Goal: Task Accomplishment & Management: Manage account settings

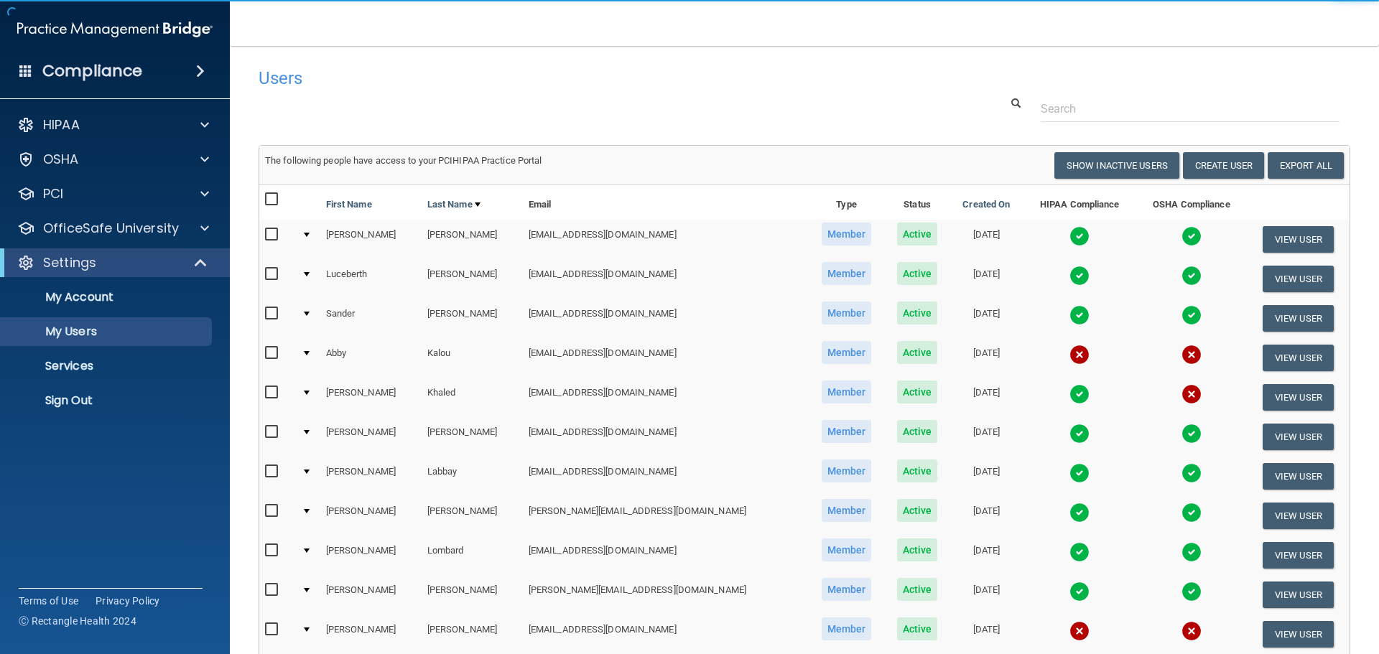
select select "20"
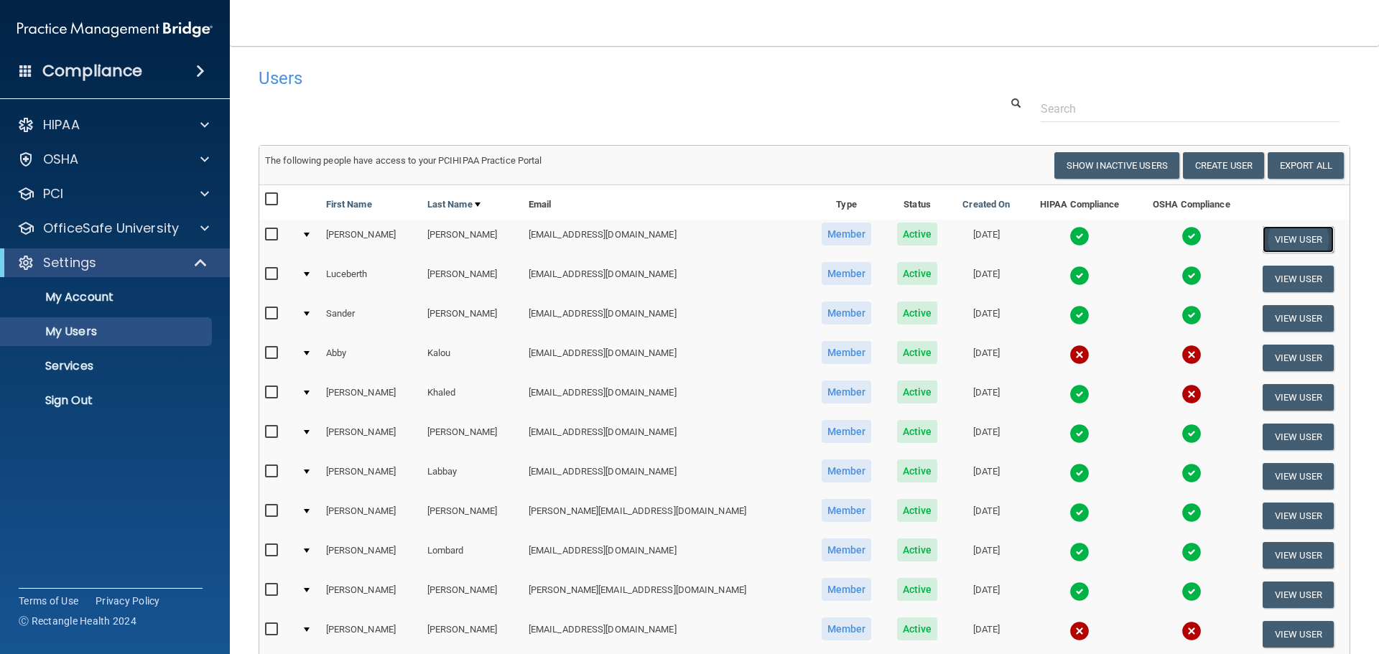
click at [1299, 237] on button "View User" at bounding box center [1297, 239] width 71 height 27
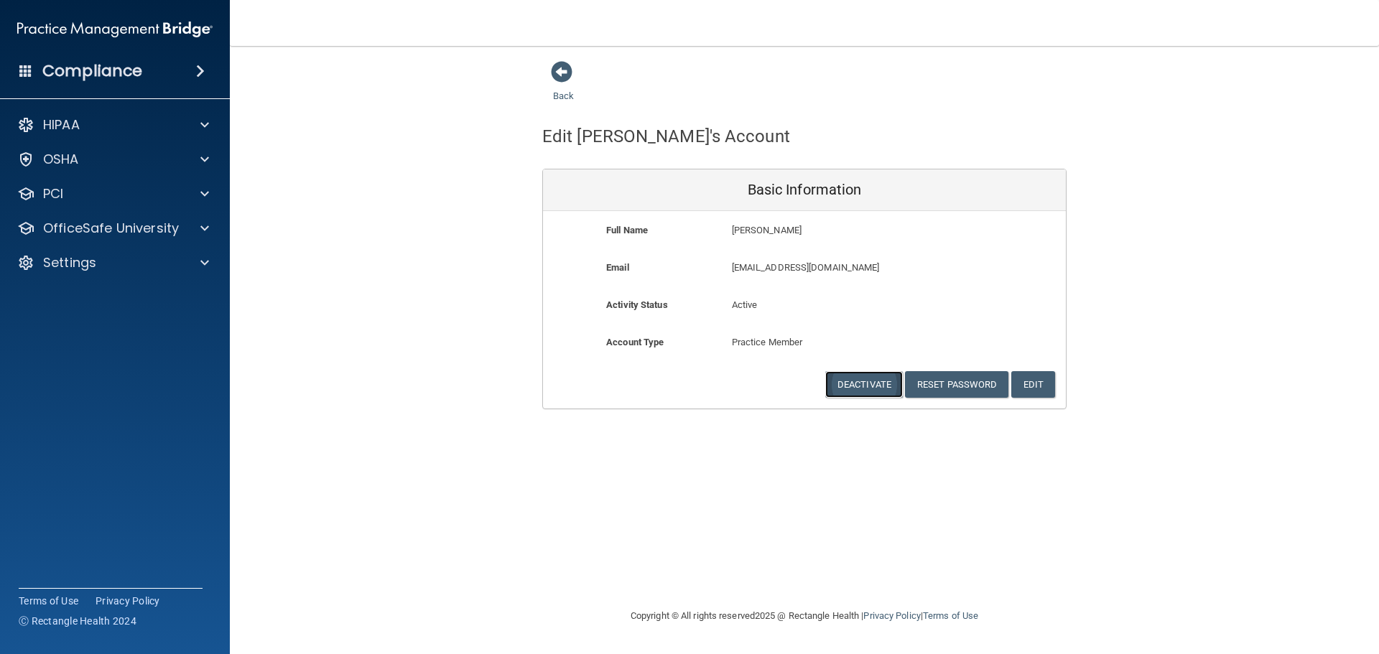
click at [868, 387] on button "Deactivate" at bounding box center [864, 384] width 78 height 27
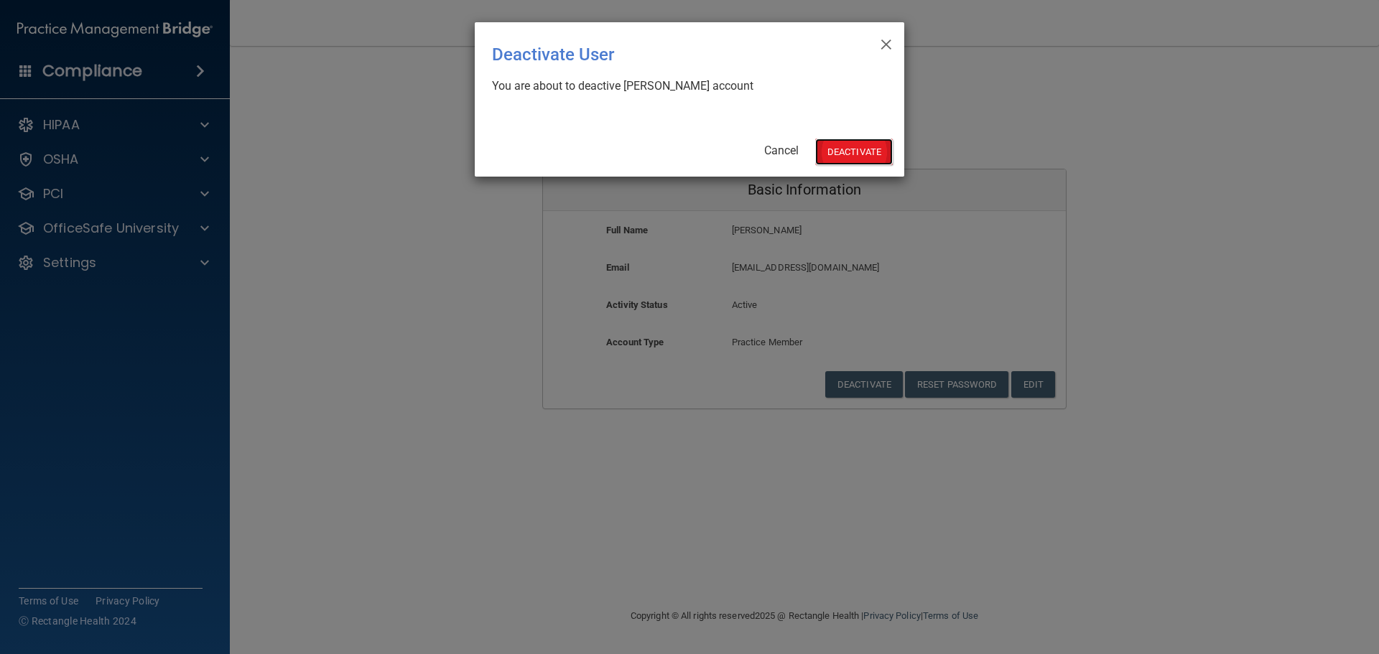
click at [842, 141] on button "Deactivate" at bounding box center [854, 152] width 78 height 27
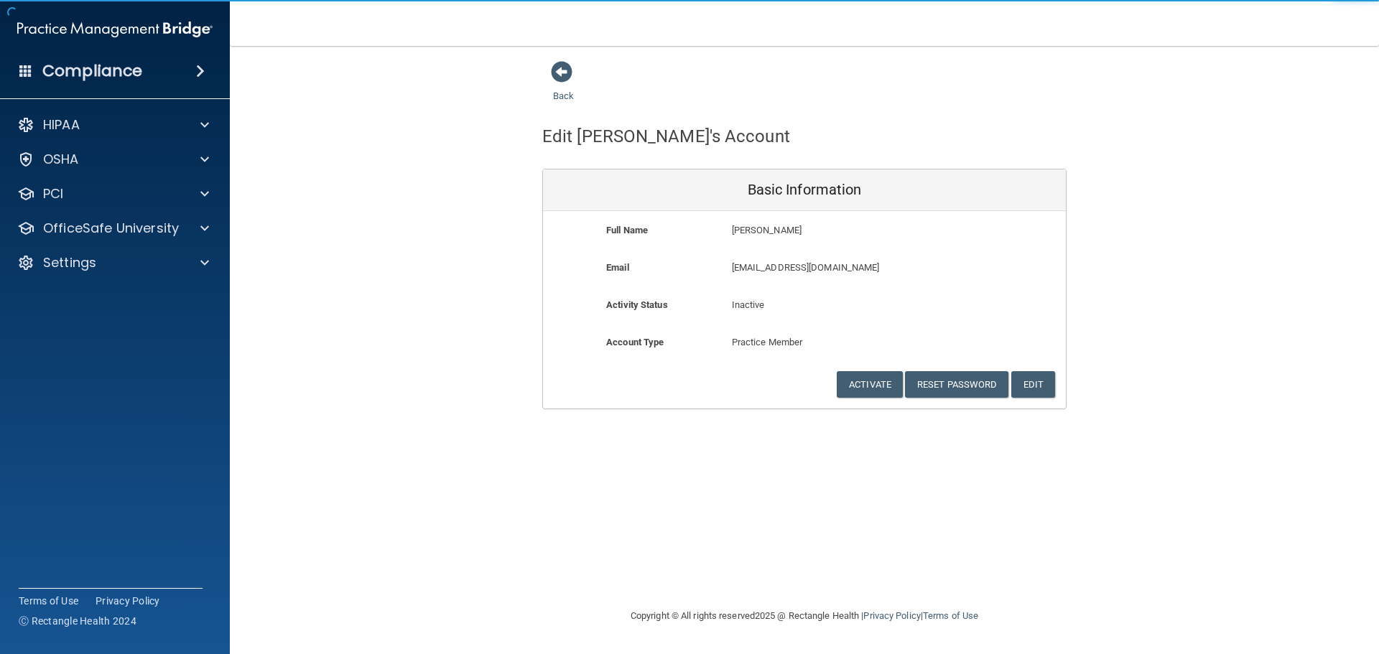
click at [573, 79] on div "Back" at bounding box center [586, 82] width 88 height 45
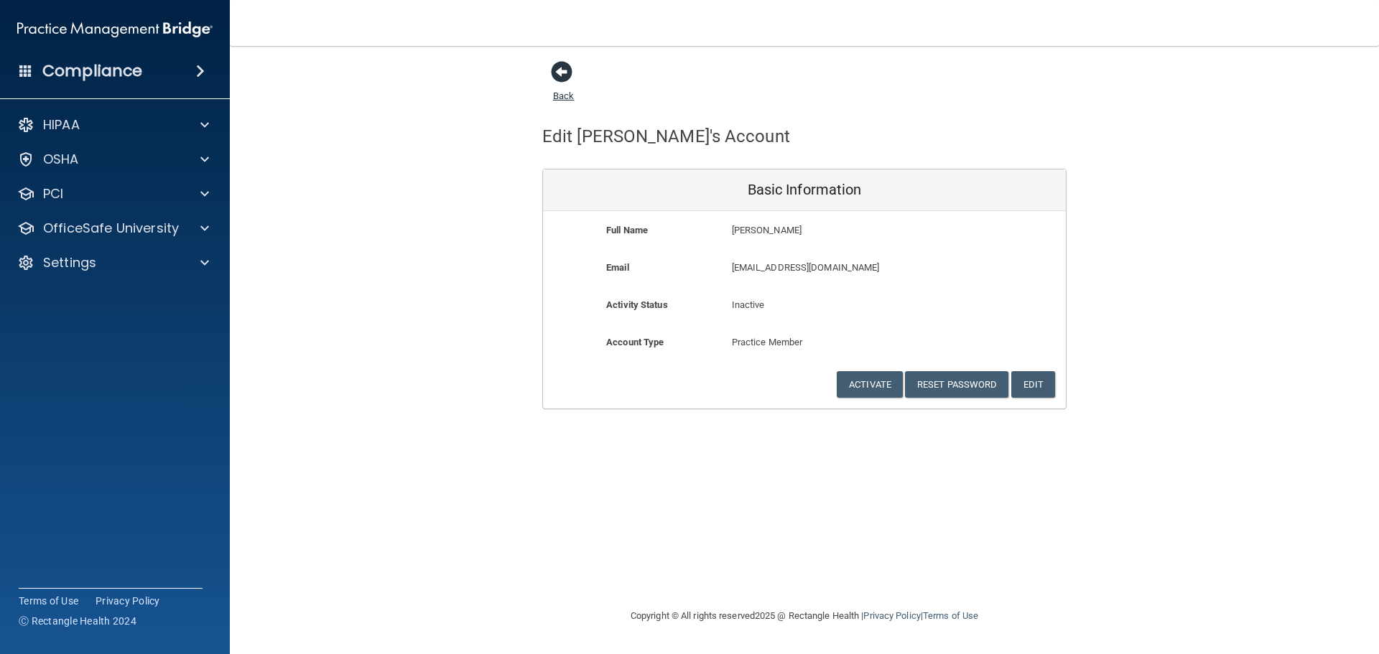
click at [561, 76] on span at bounding box center [562, 72] width 22 height 22
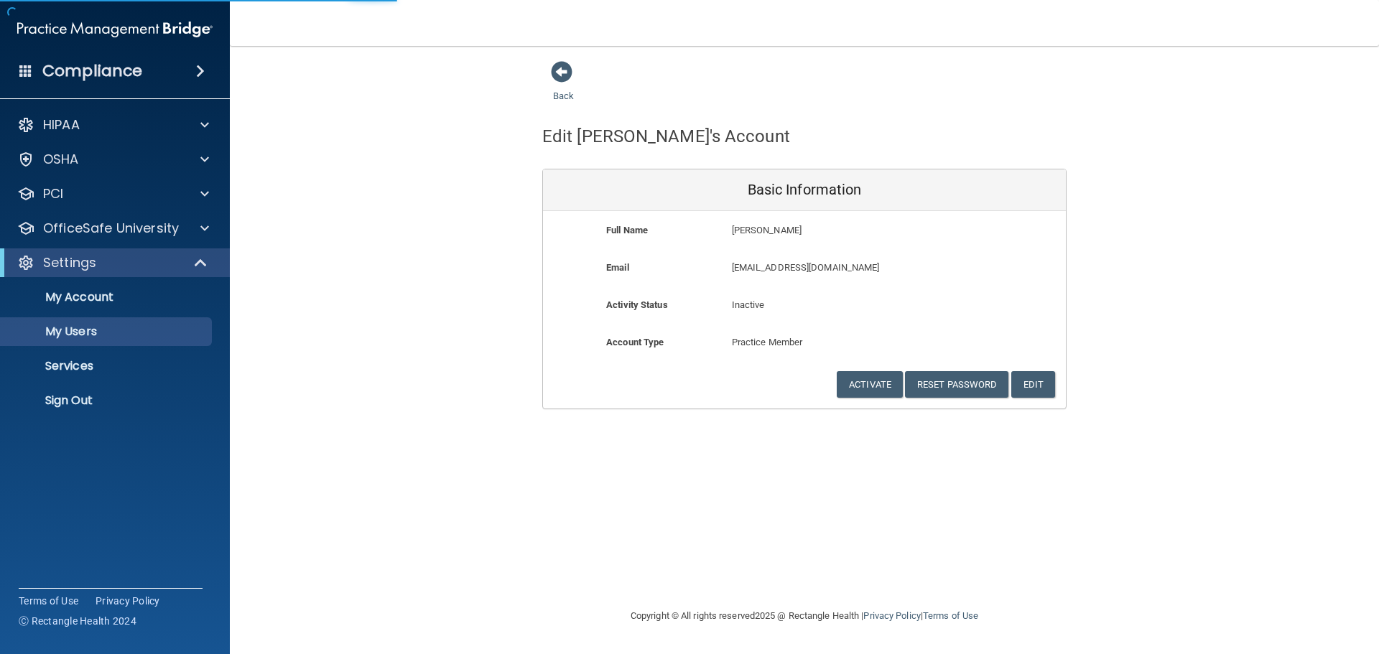
select select "20"
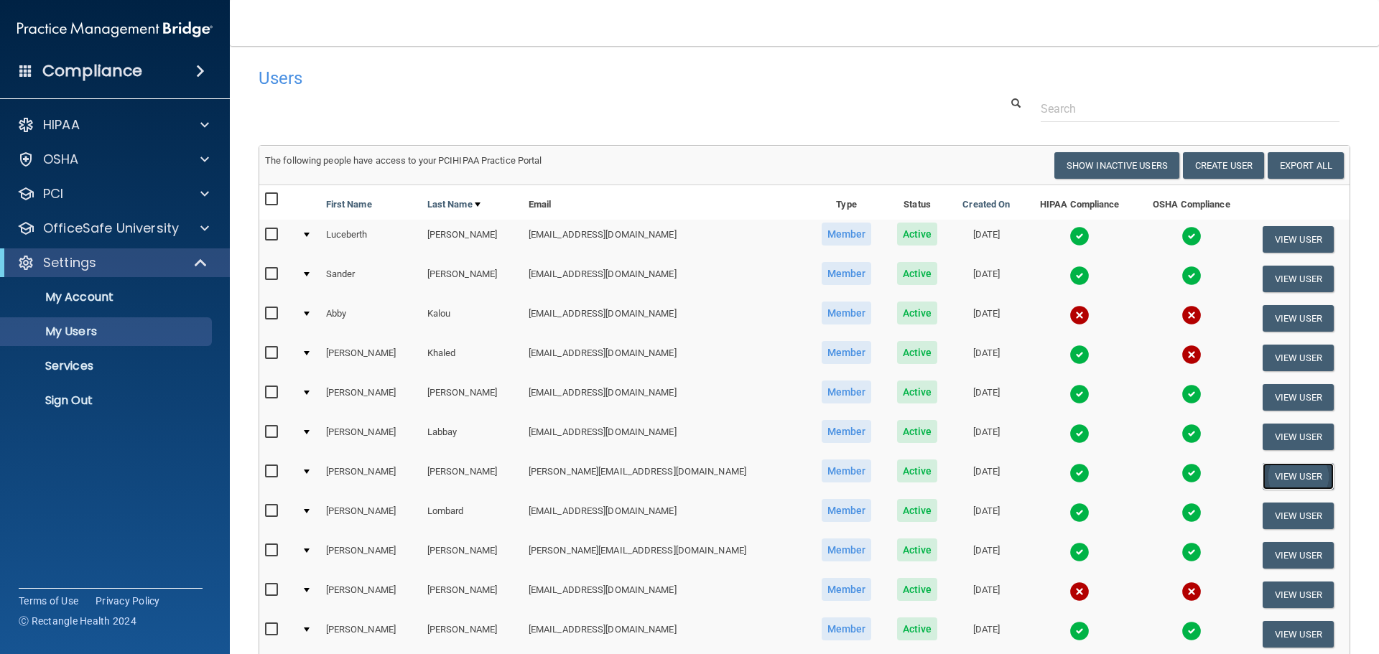
click at [1267, 477] on button "View User" at bounding box center [1297, 476] width 71 height 27
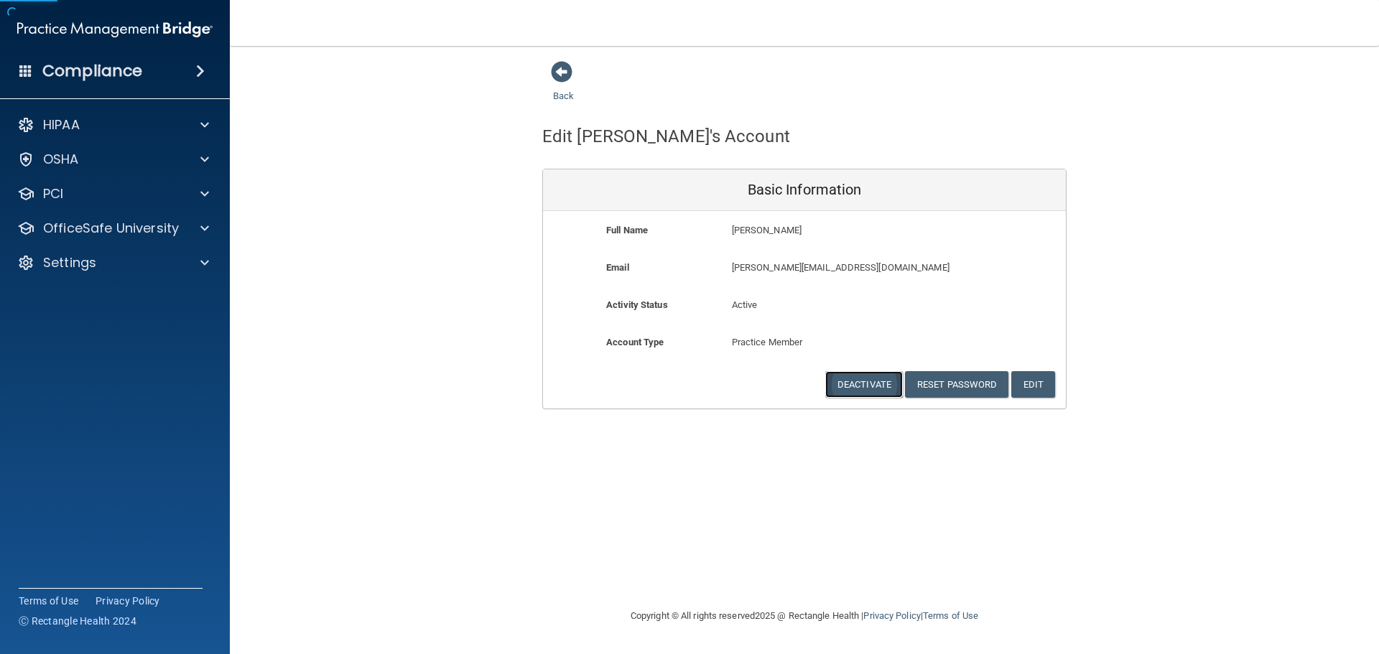
click at [834, 381] on button "Deactivate" at bounding box center [864, 384] width 78 height 27
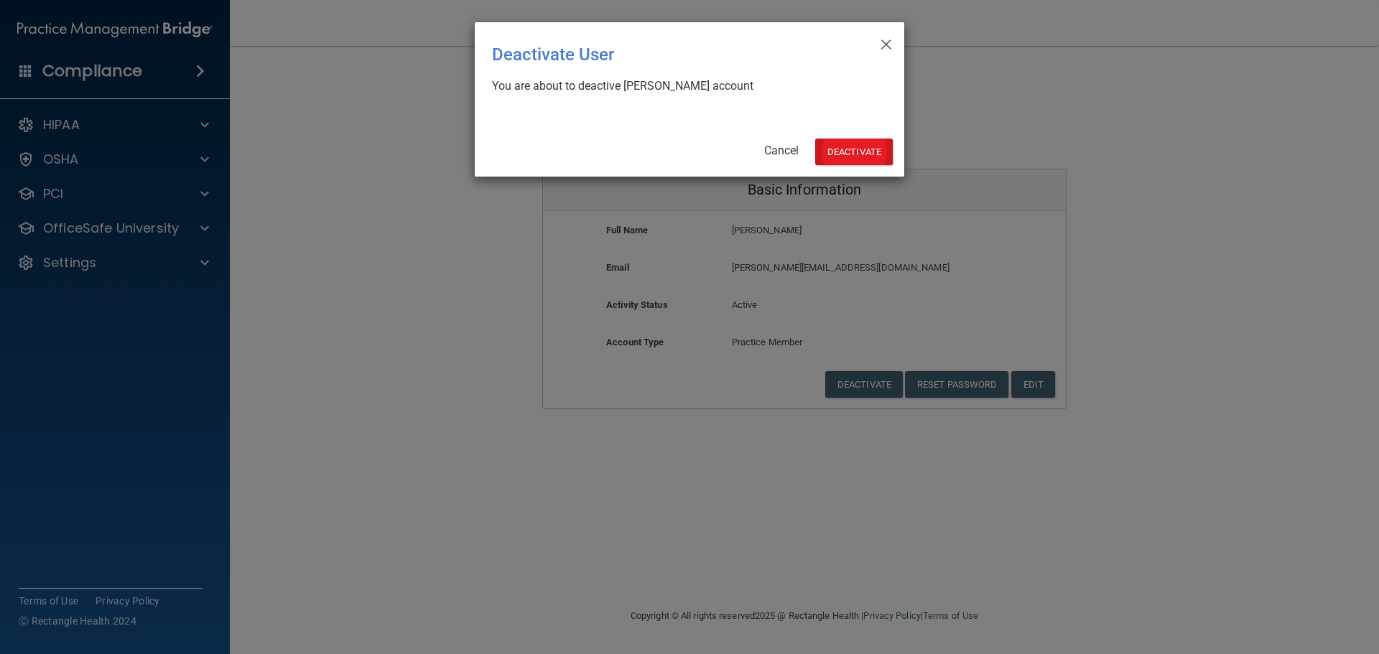
drag, startPoint x: 862, startPoint y: 134, endPoint x: 859, endPoint y: 154, distance: 20.3
click at [862, 135] on div "× Close Deactivate User You are about to deactive Stephanie LeBlanc's account C…" at bounding box center [689, 99] width 429 height 154
click at [859, 154] on button "Deactivate" at bounding box center [854, 152] width 78 height 27
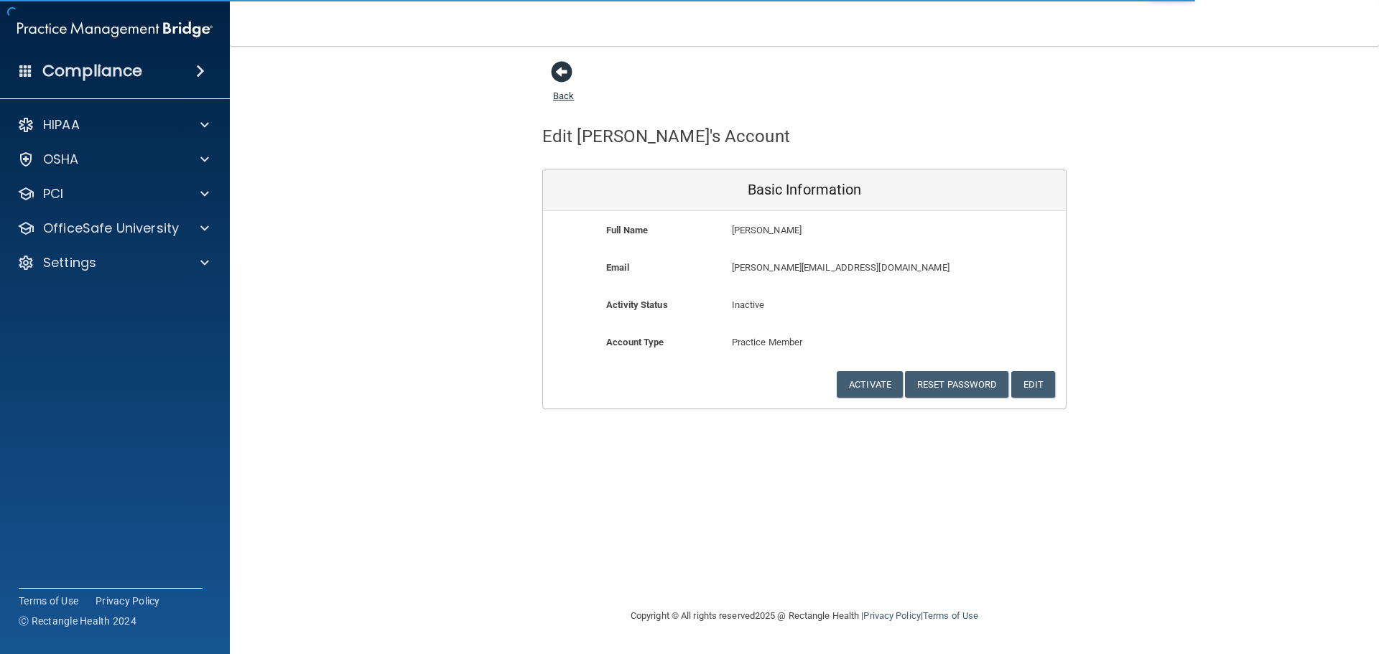
click at [559, 71] on span at bounding box center [562, 72] width 22 height 22
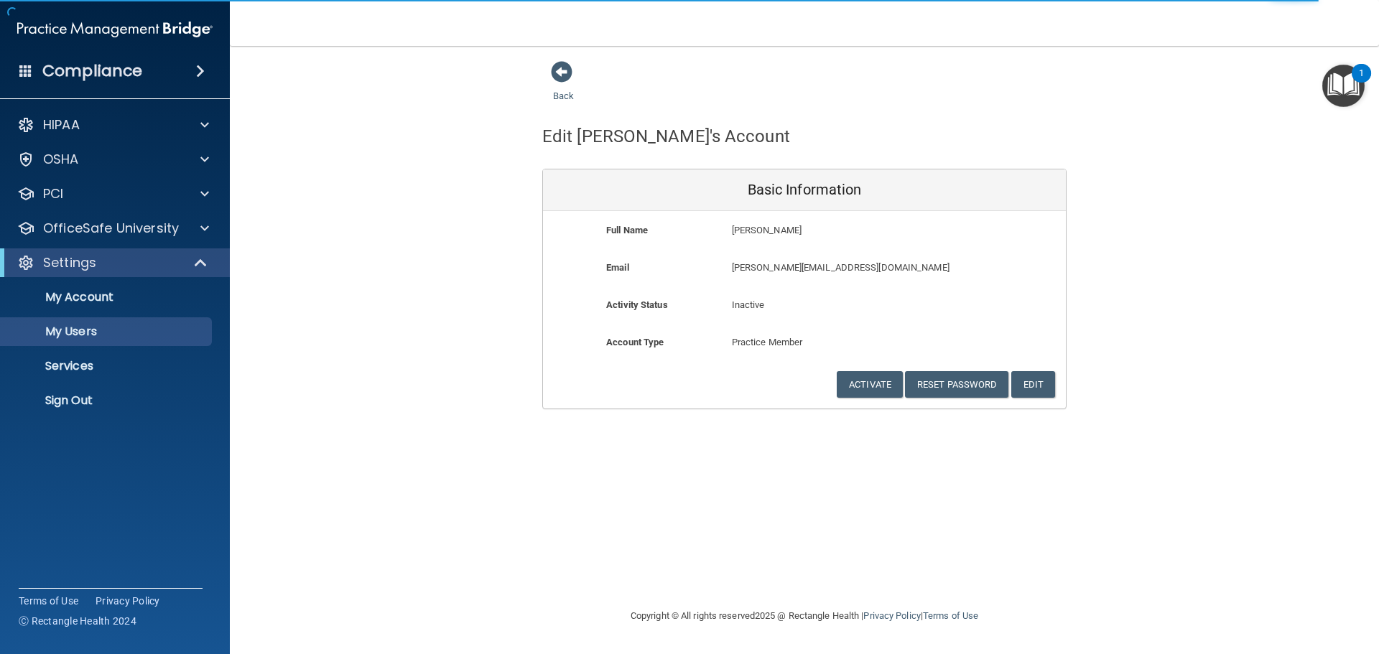
select select "20"
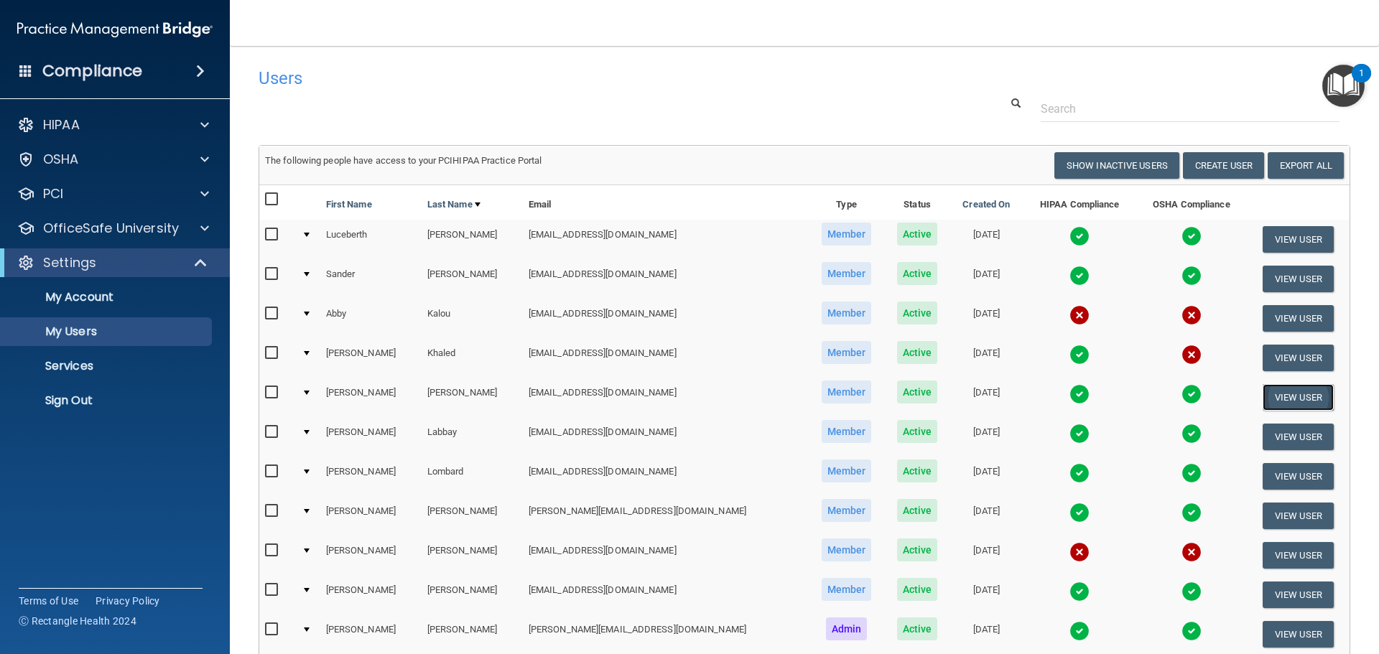
click at [1262, 395] on button "View User" at bounding box center [1297, 397] width 71 height 27
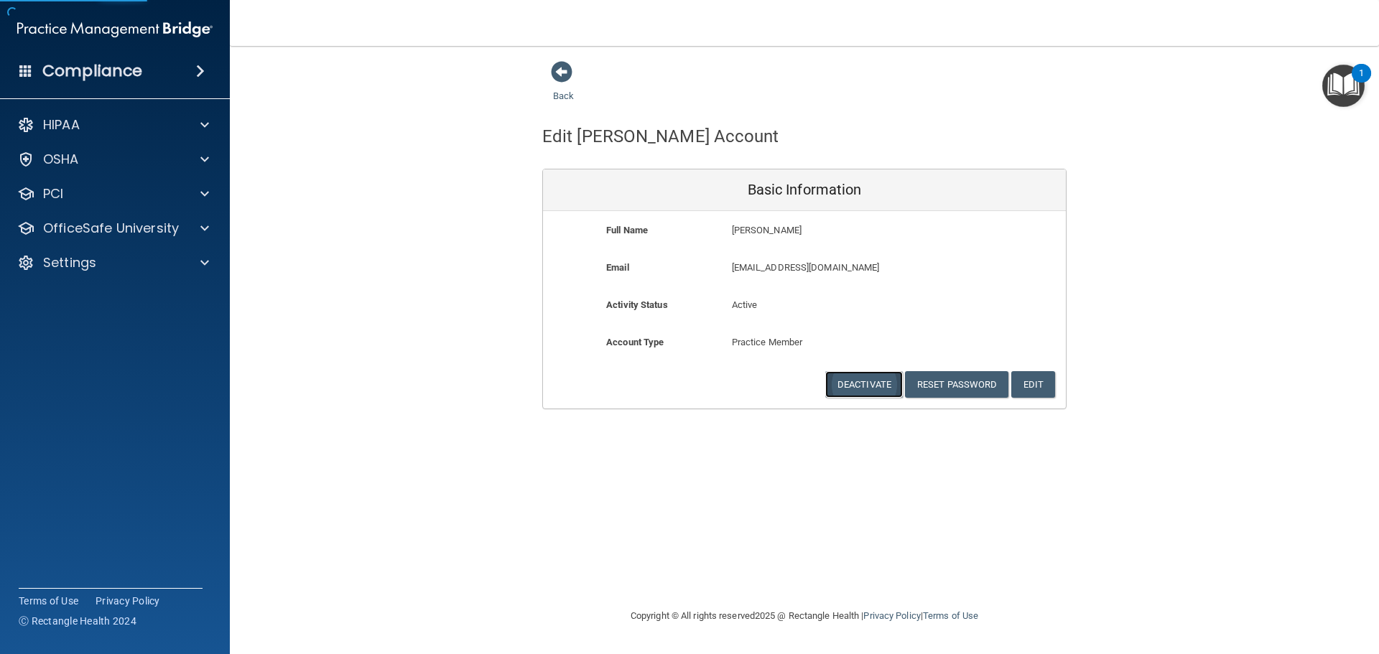
click at [869, 381] on button "Deactivate" at bounding box center [864, 384] width 78 height 27
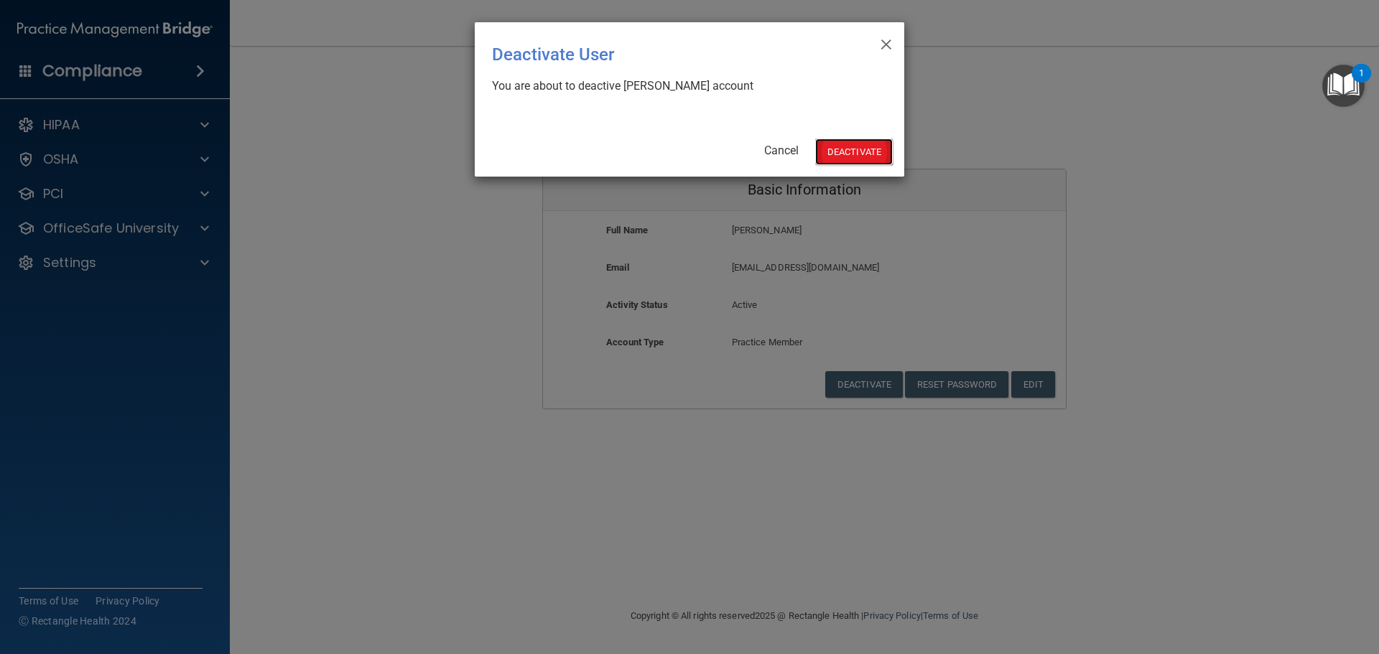
click at [857, 154] on button "Deactivate" at bounding box center [854, 152] width 78 height 27
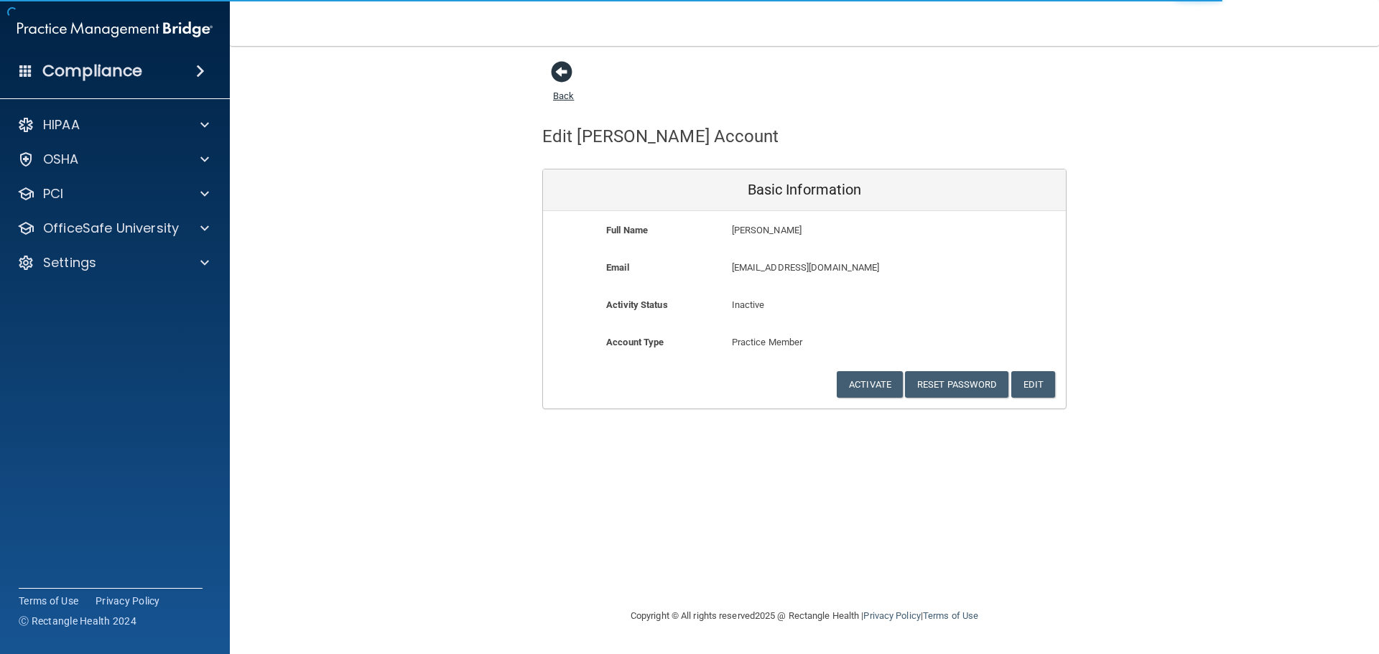
click at [553, 83] on span at bounding box center [562, 72] width 22 height 22
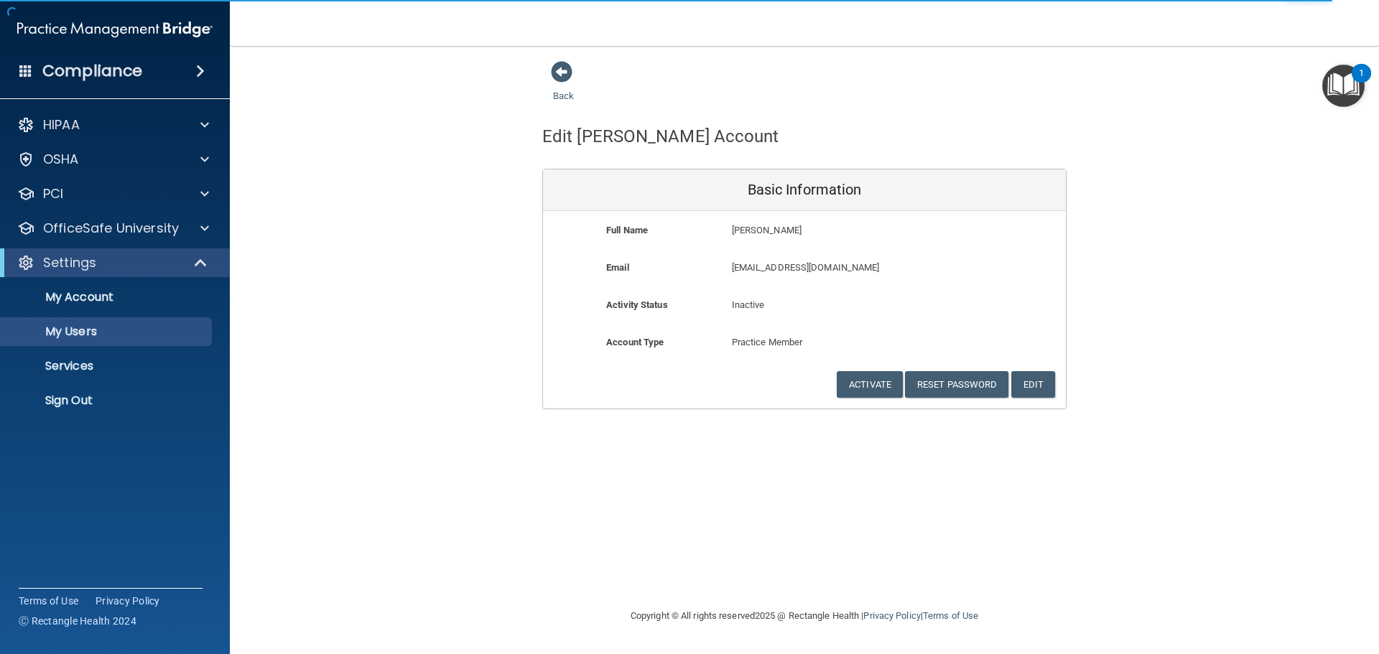
select select "20"
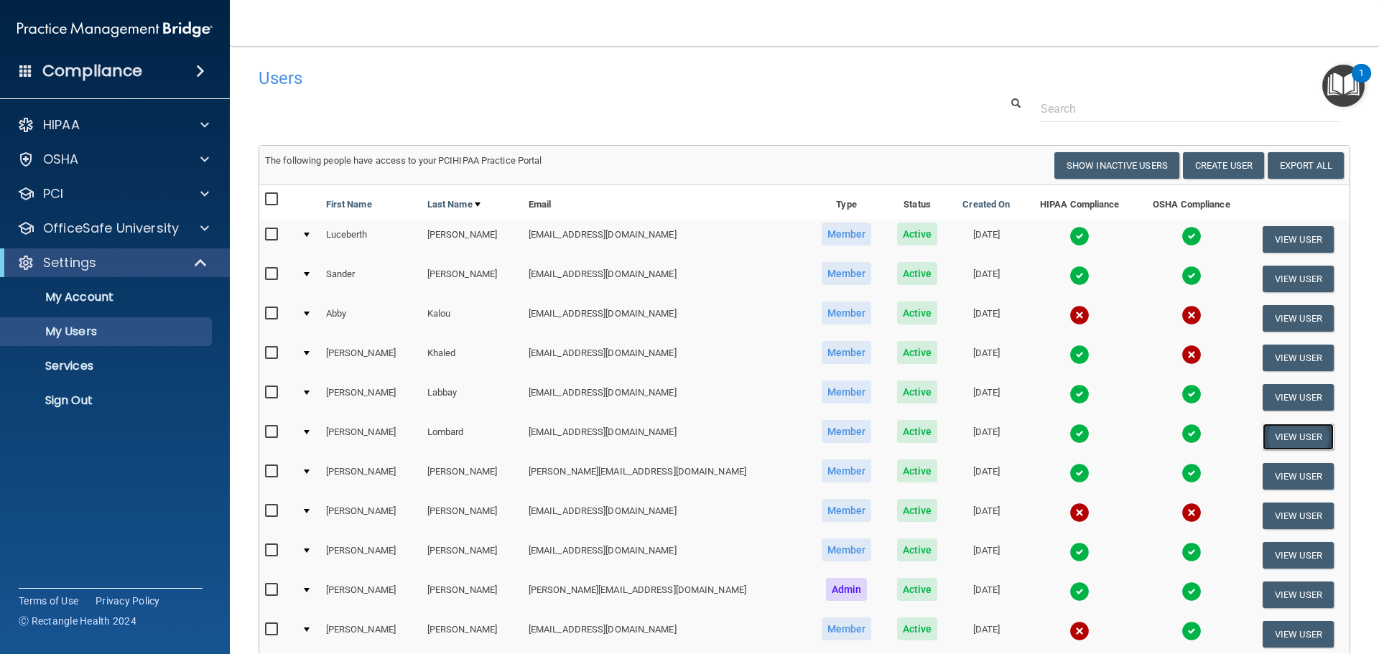
click at [1267, 429] on button "View User" at bounding box center [1297, 437] width 71 height 27
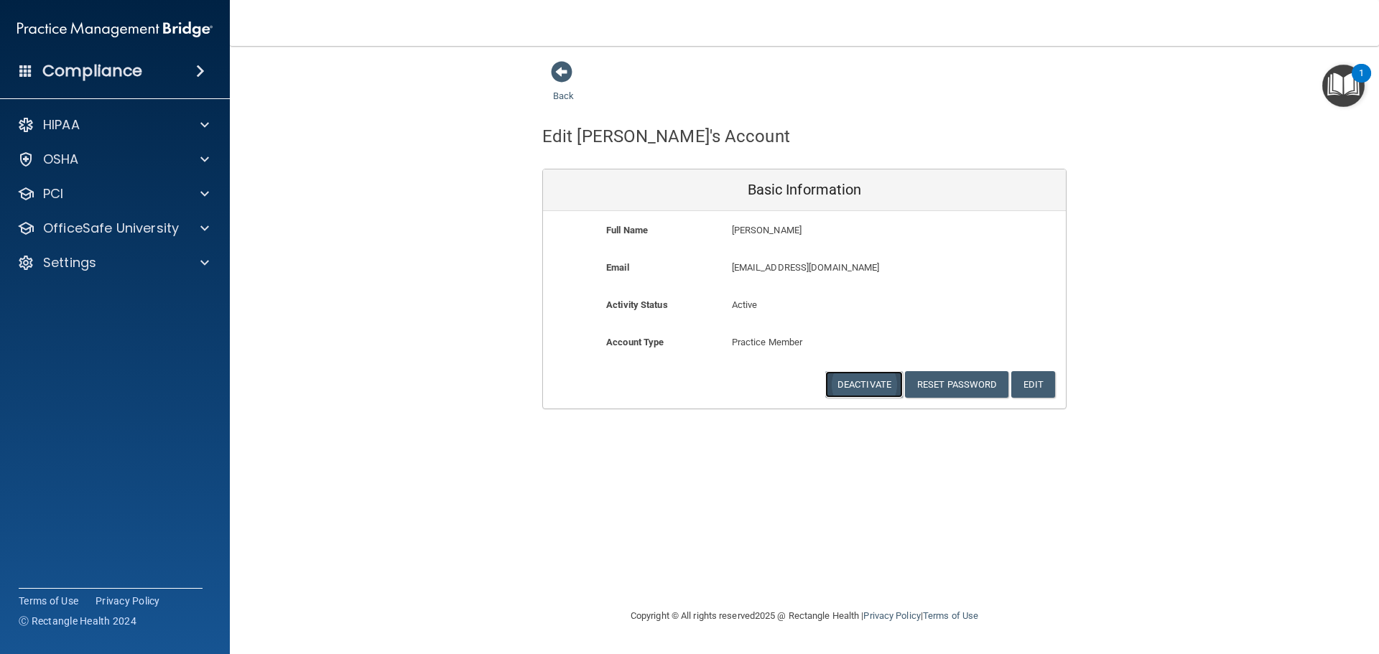
click at [869, 377] on button "Deactivate" at bounding box center [864, 384] width 78 height 27
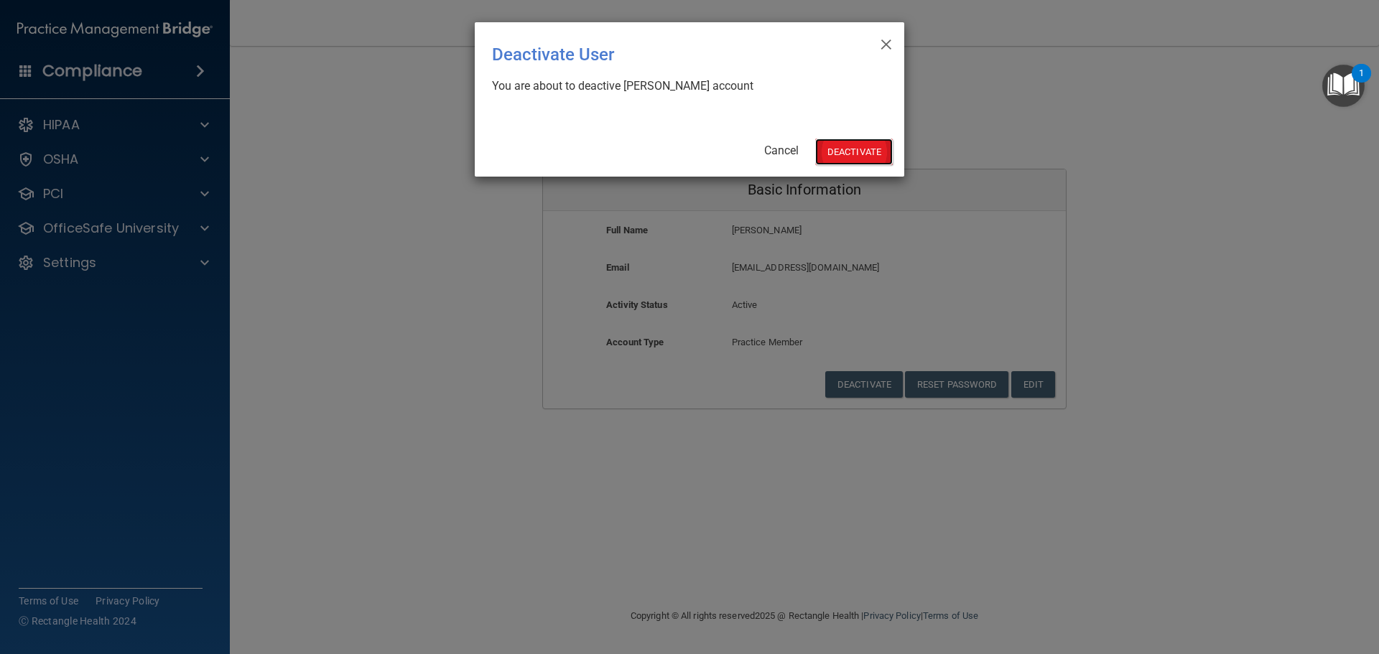
click at [834, 162] on button "Deactivate" at bounding box center [854, 152] width 78 height 27
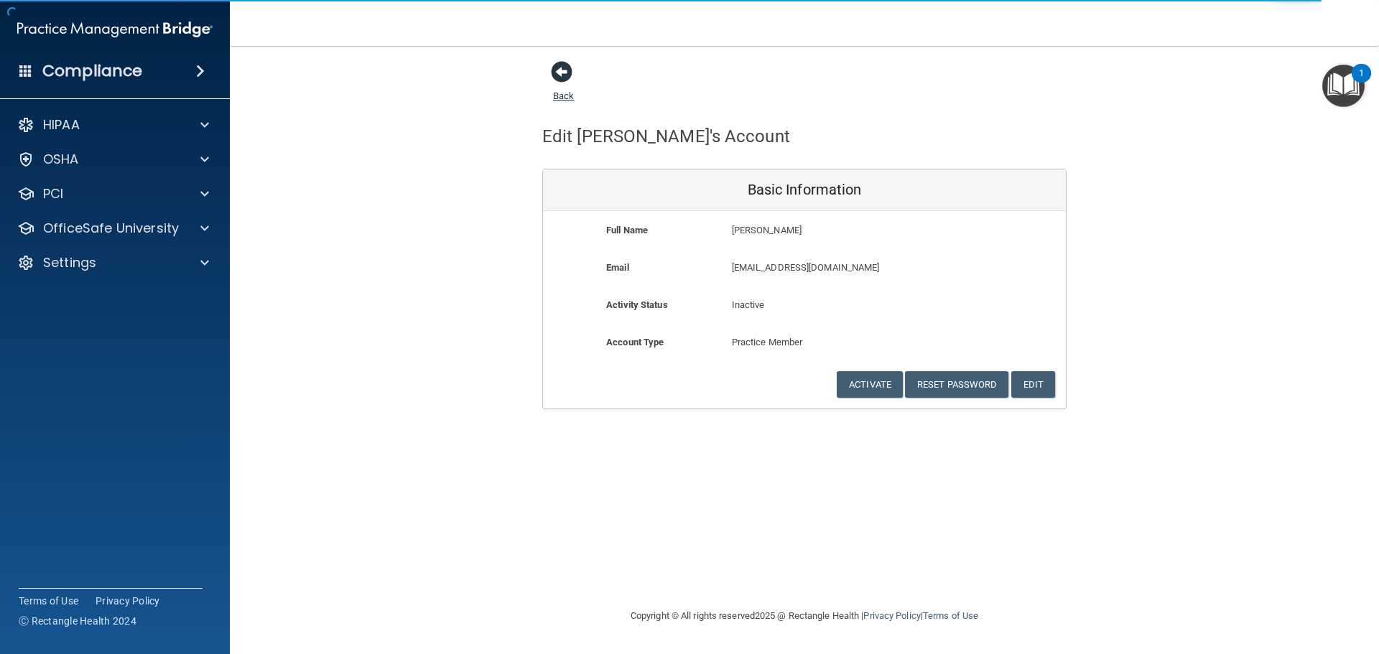
click at [565, 78] on span at bounding box center [562, 72] width 22 height 22
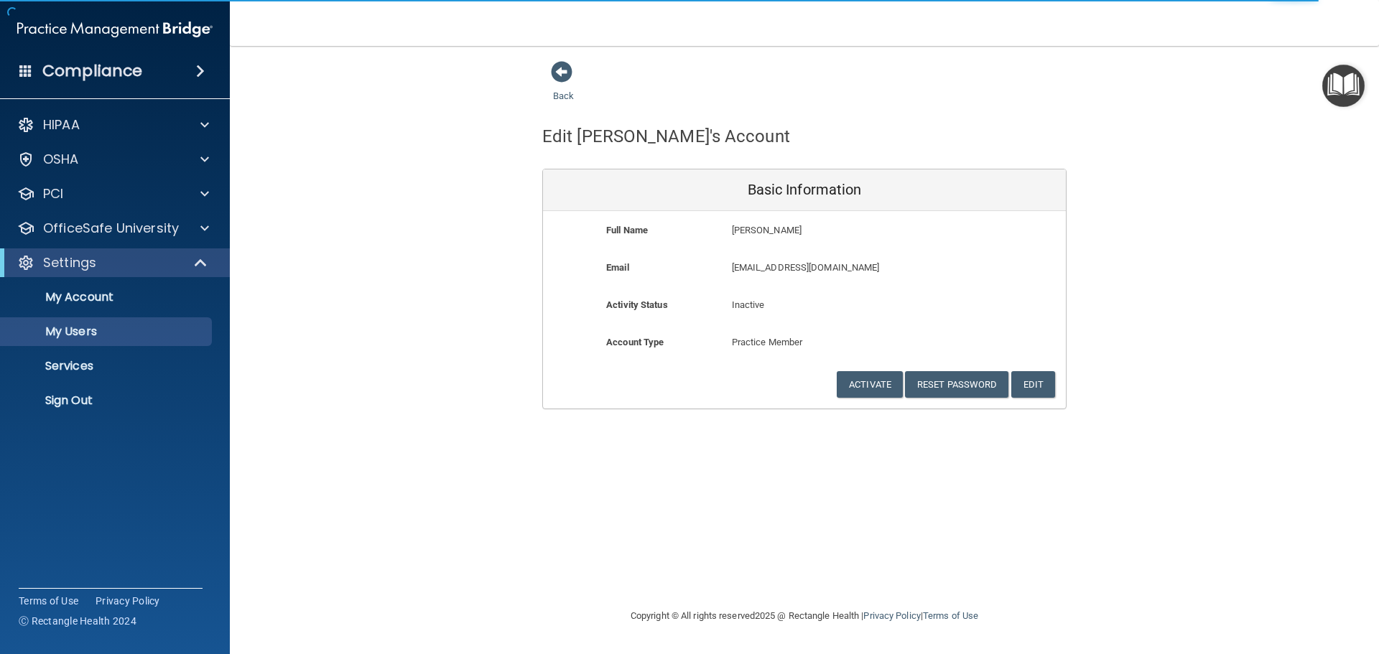
select select "20"
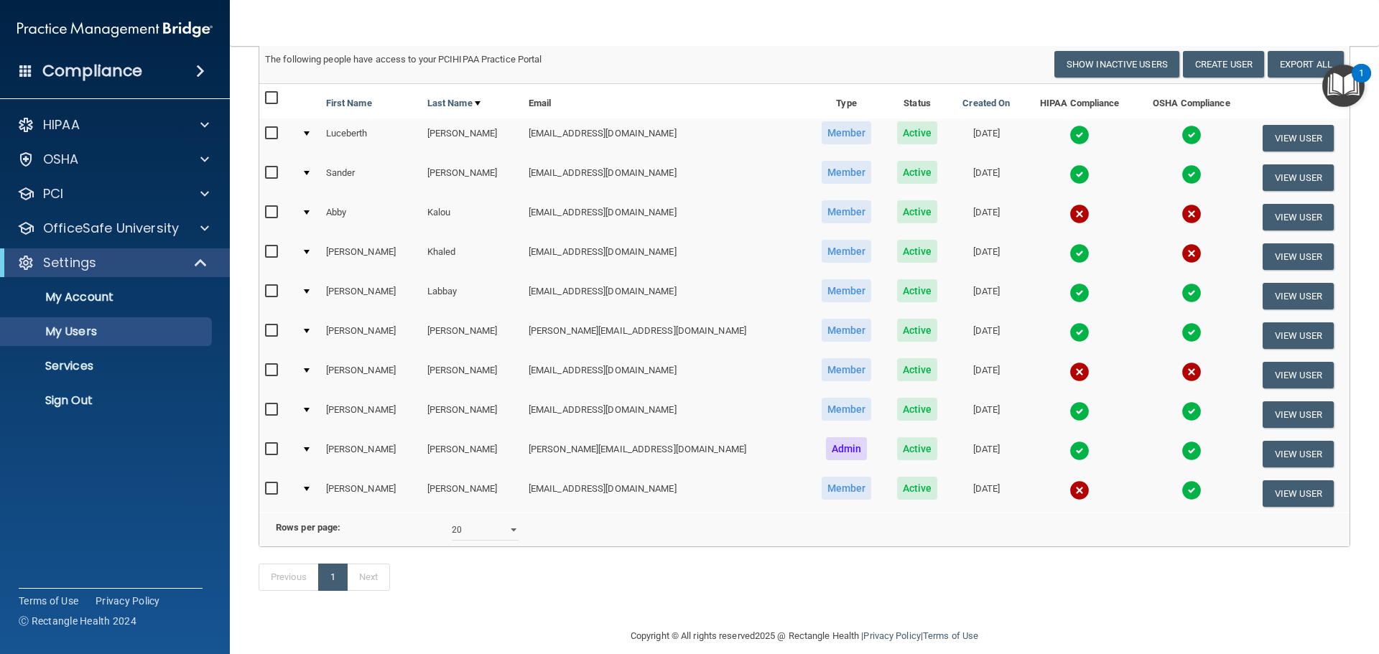
scroll to position [72, 0]
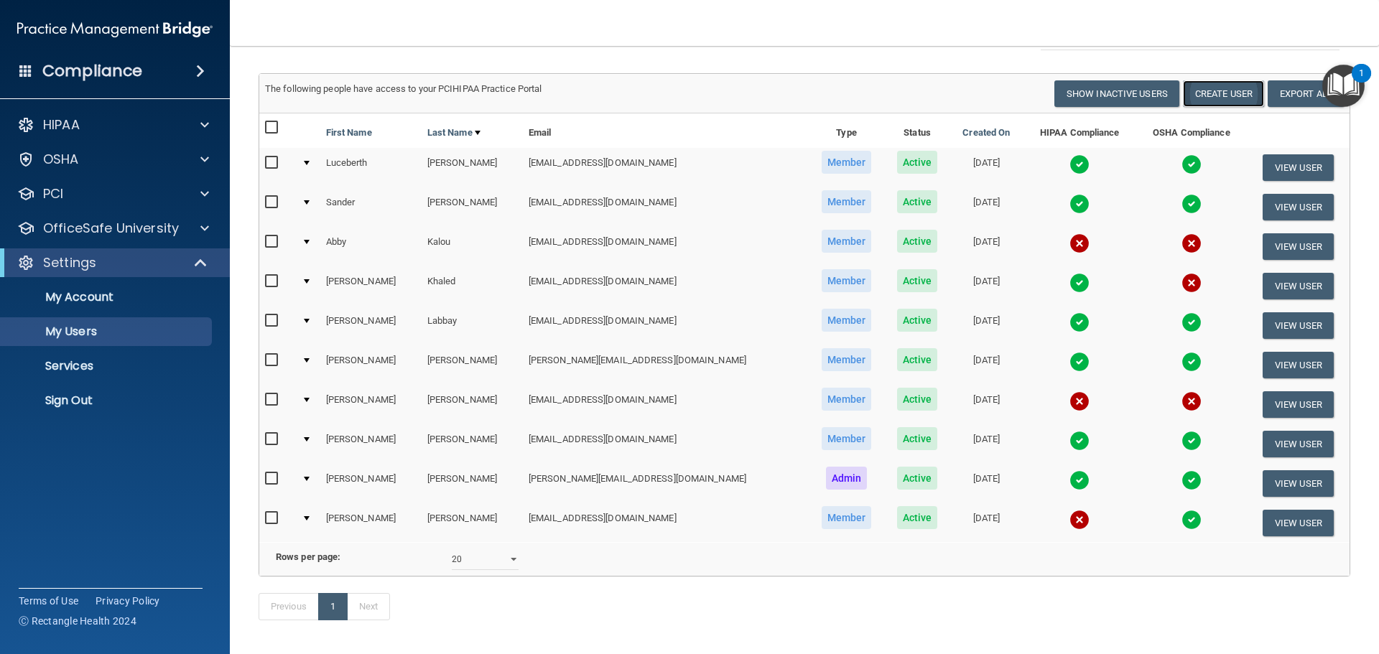
click at [1200, 91] on button "Create User" at bounding box center [1223, 93] width 81 height 27
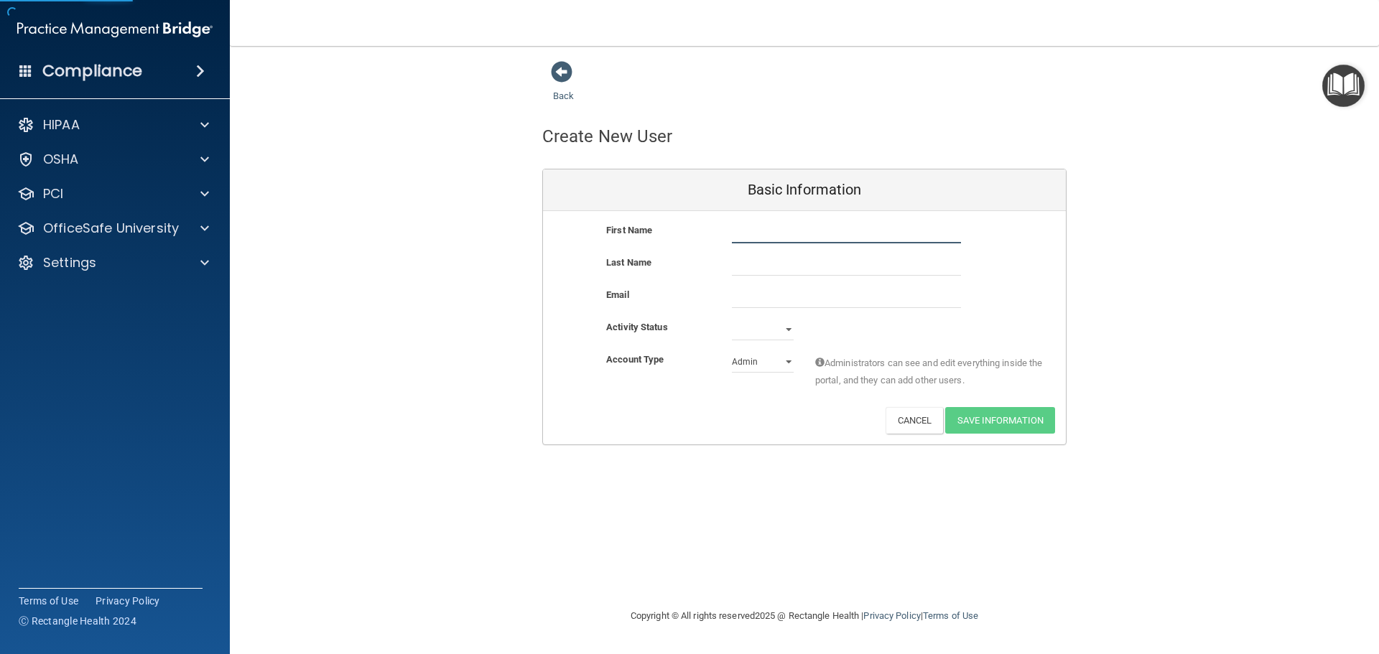
click at [782, 236] on input "text" at bounding box center [846, 233] width 229 height 22
type input "[PERSON_NAME]"
paste input "[EMAIL_ADDRESS][DOMAIN_NAME]"
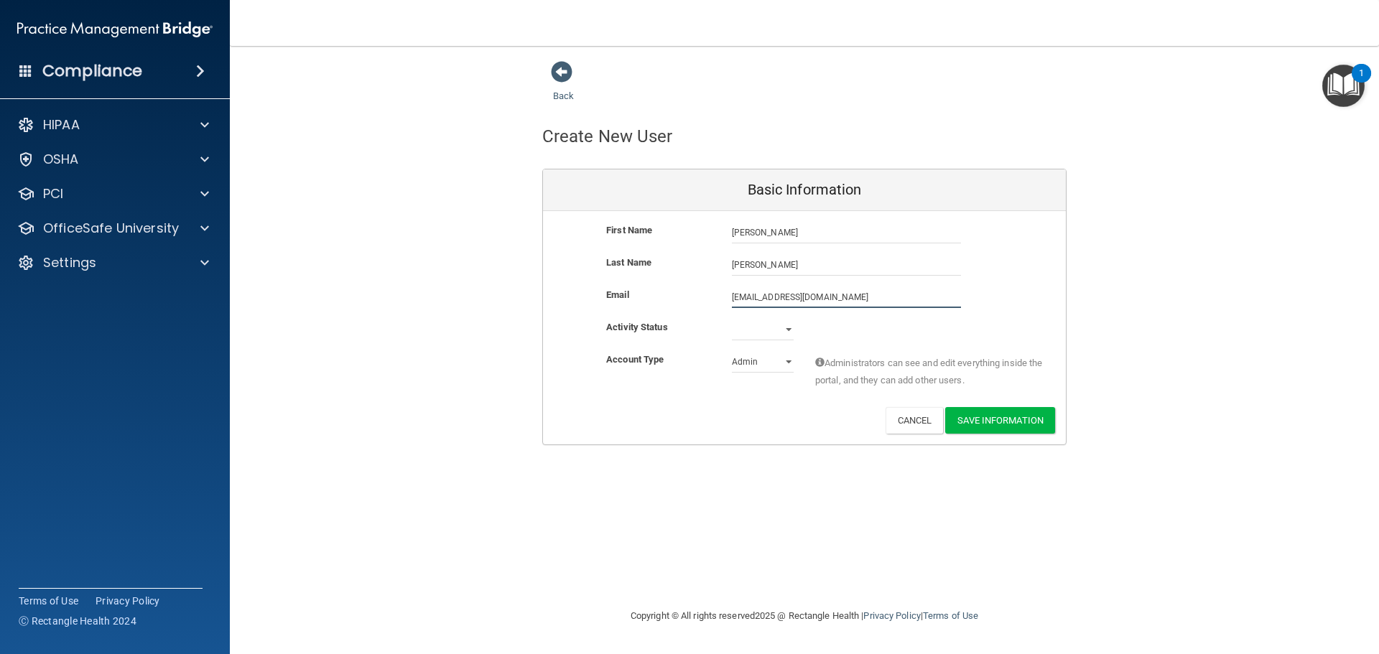
type input "[EMAIL_ADDRESS][DOMAIN_NAME]"
click at [778, 327] on select "Active Inactive" at bounding box center [763, 330] width 62 height 22
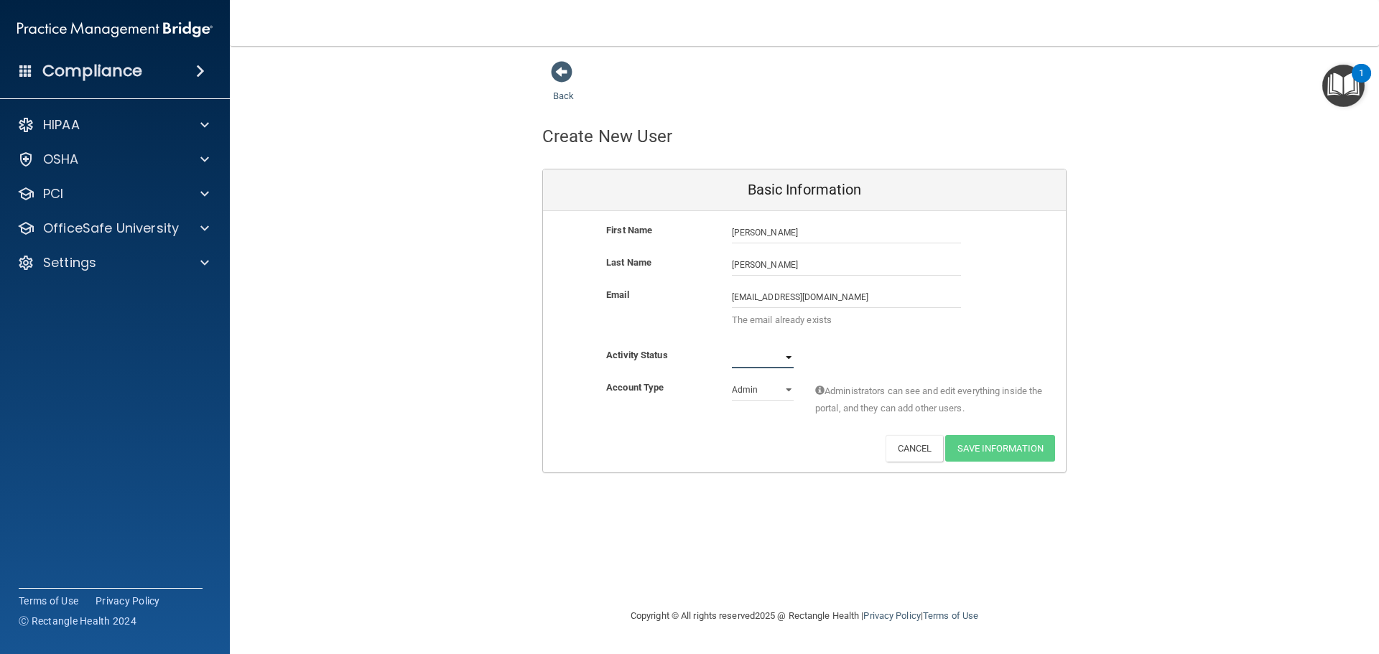
select select "active"
click at [732, 347] on select "Active Inactive" at bounding box center [763, 358] width 62 height 22
click at [894, 450] on button "Cancel" at bounding box center [914, 448] width 58 height 27
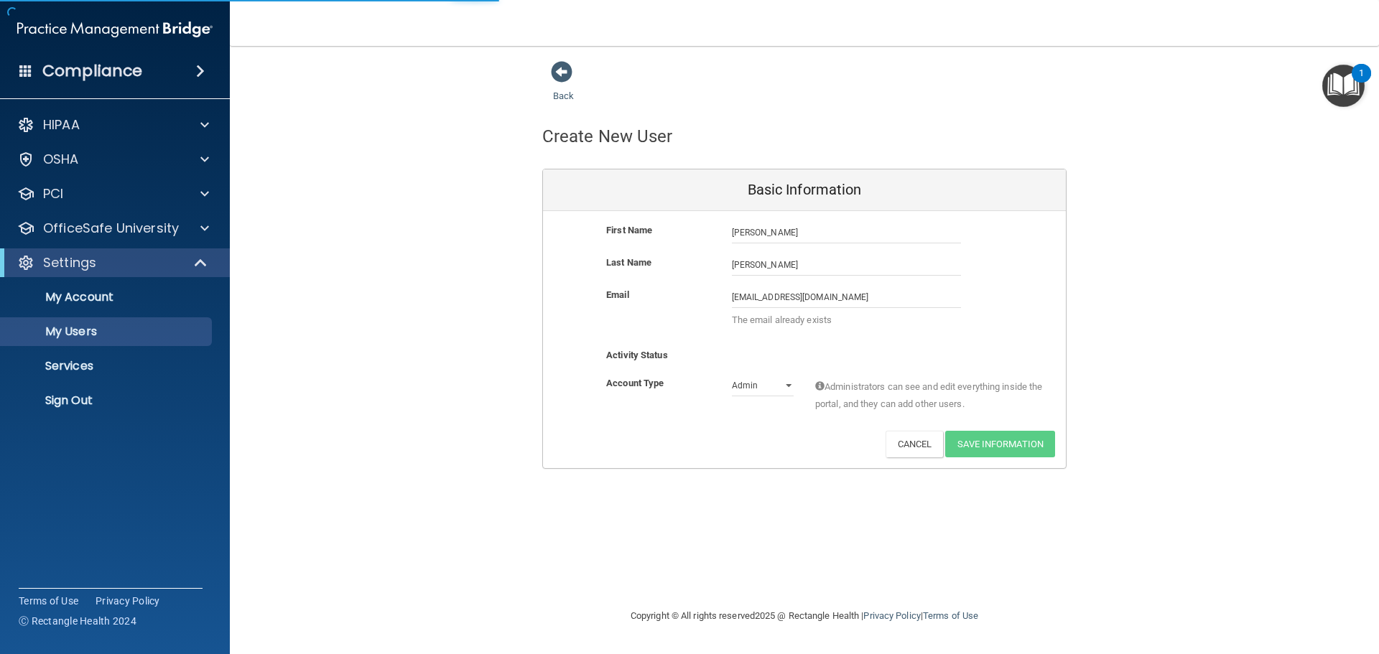
select select "20"
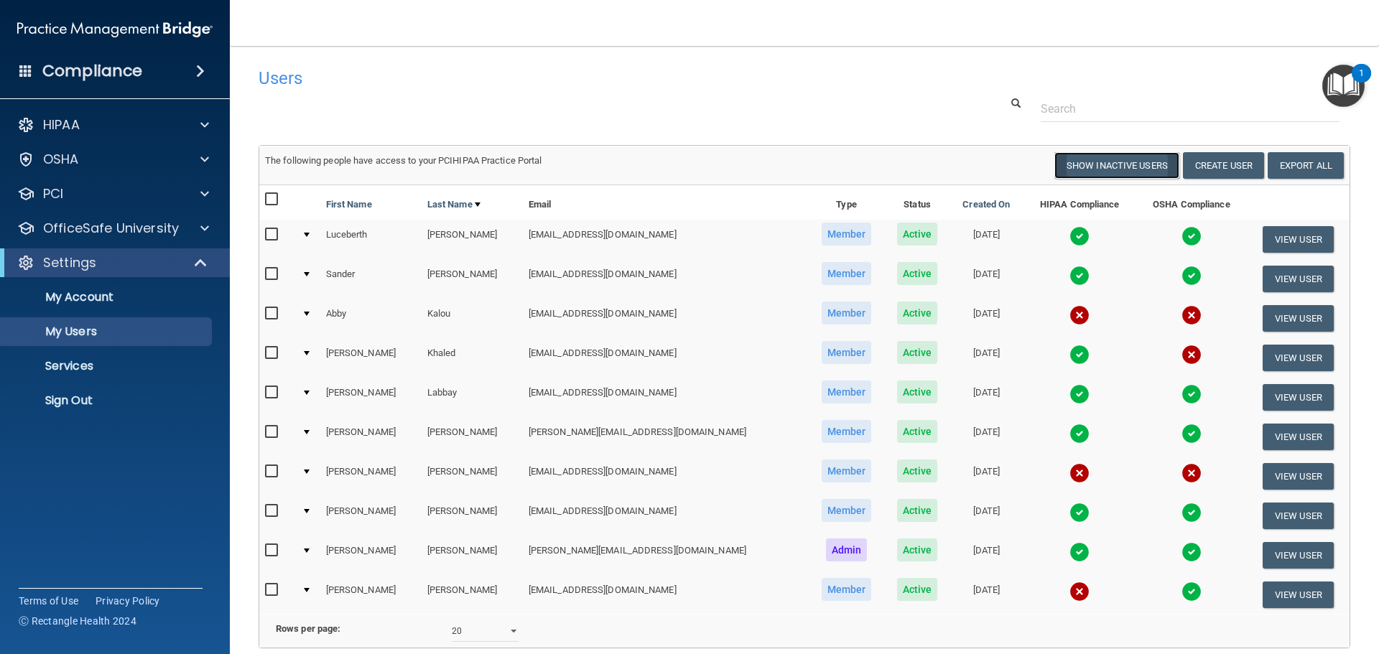
click at [1140, 167] on button "Show Inactive Users" at bounding box center [1116, 165] width 125 height 27
select select "20"
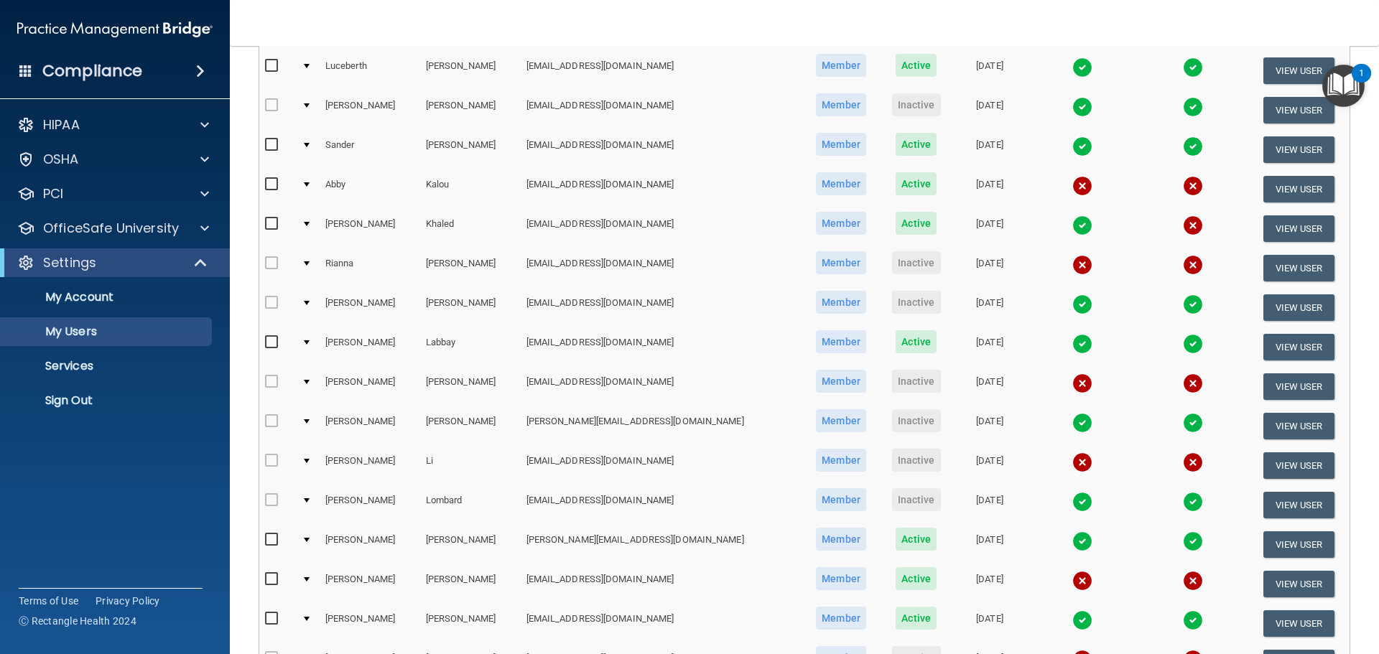
scroll to position [359, 0]
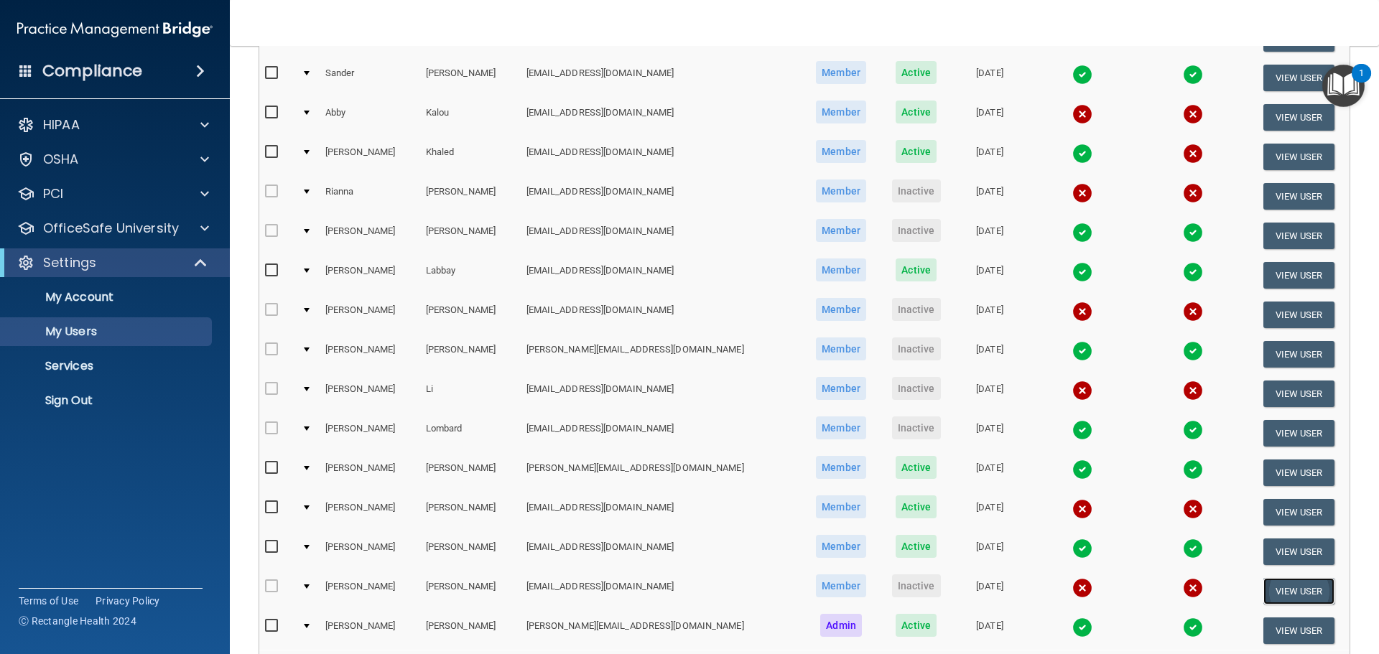
click at [1277, 599] on button "View User" at bounding box center [1298, 591] width 71 height 27
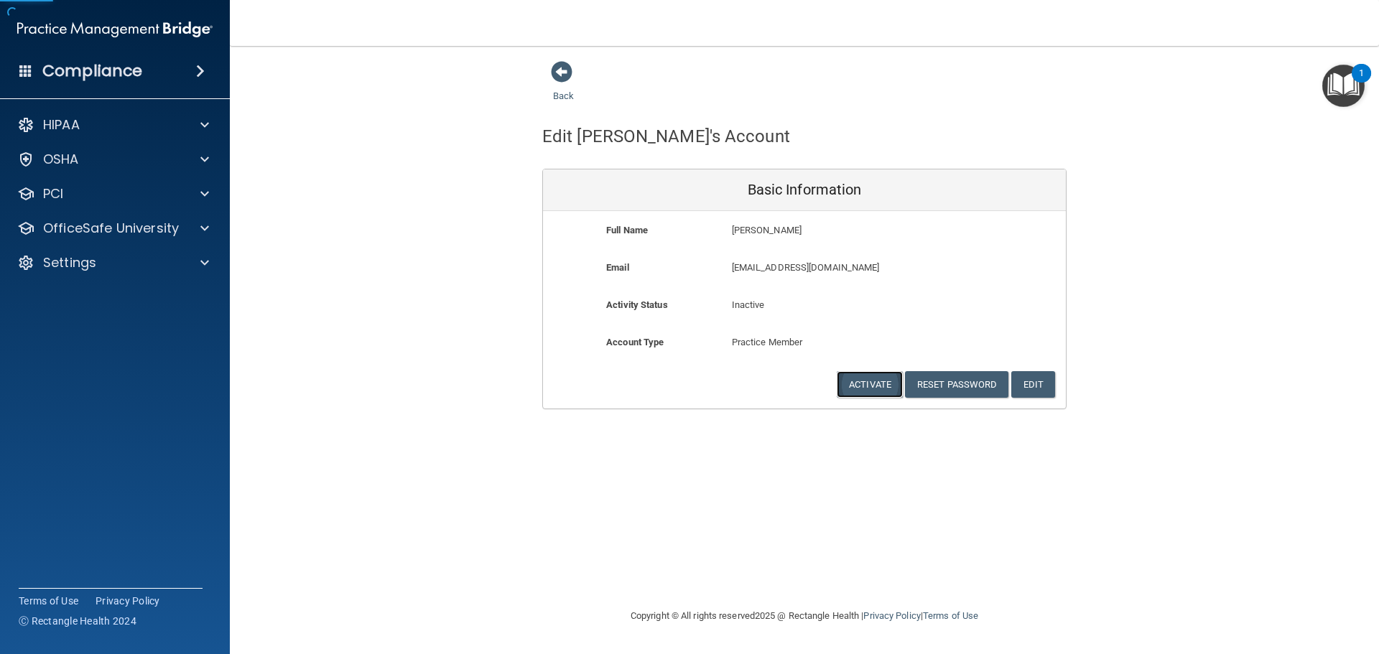
click at [882, 382] on button "Activate" at bounding box center [869, 384] width 66 height 27
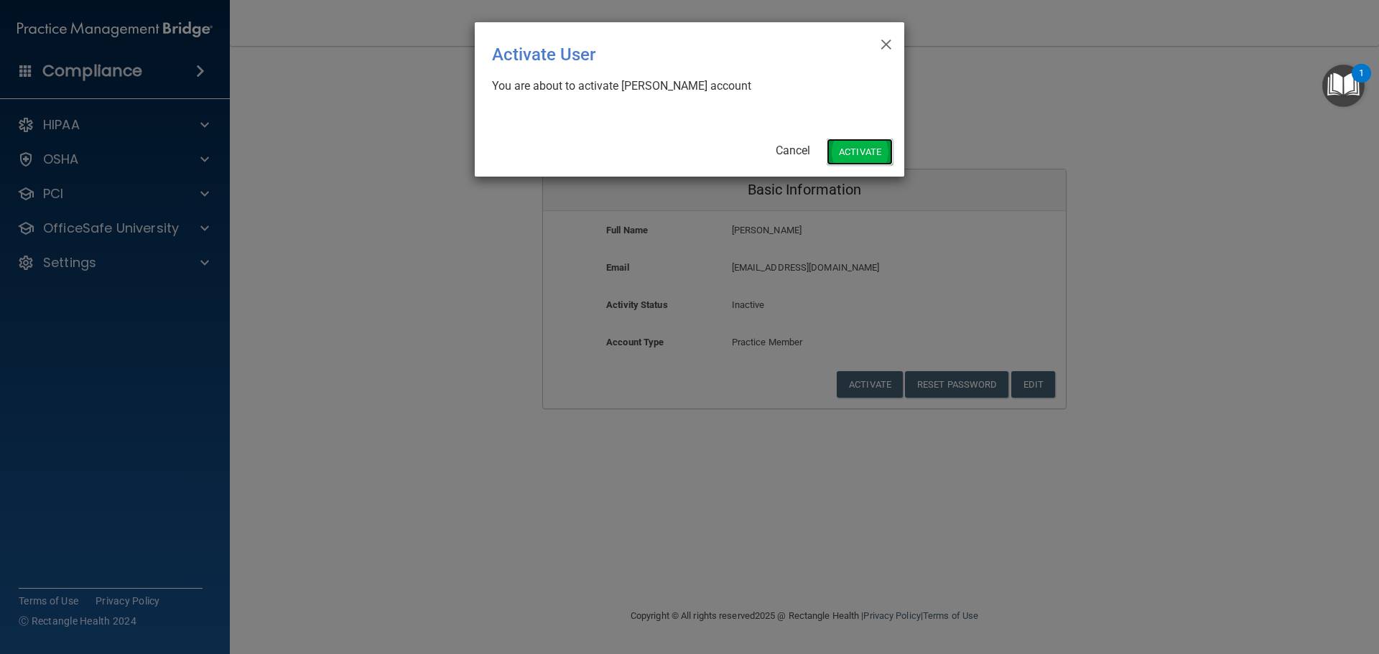
click at [852, 152] on button "Activate" at bounding box center [859, 152] width 66 height 27
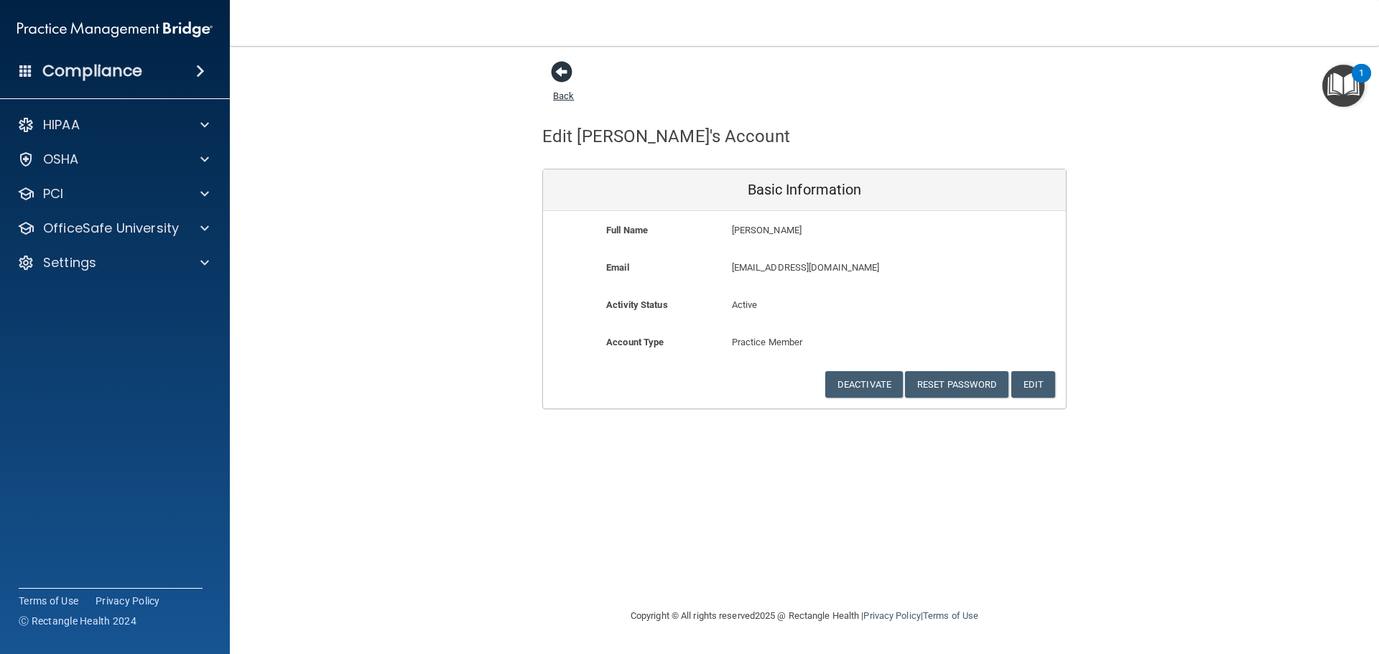
click at [556, 81] on span at bounding box center [562, 72] width 22 height 22
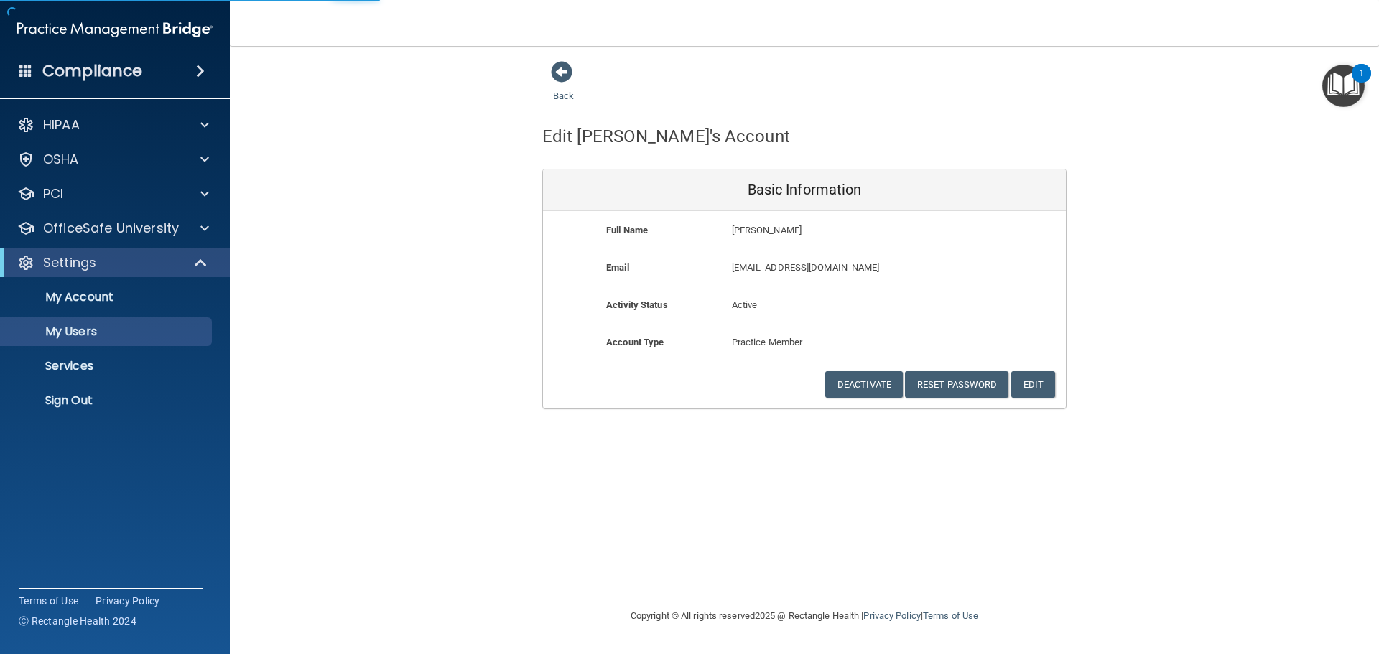
select select "20"
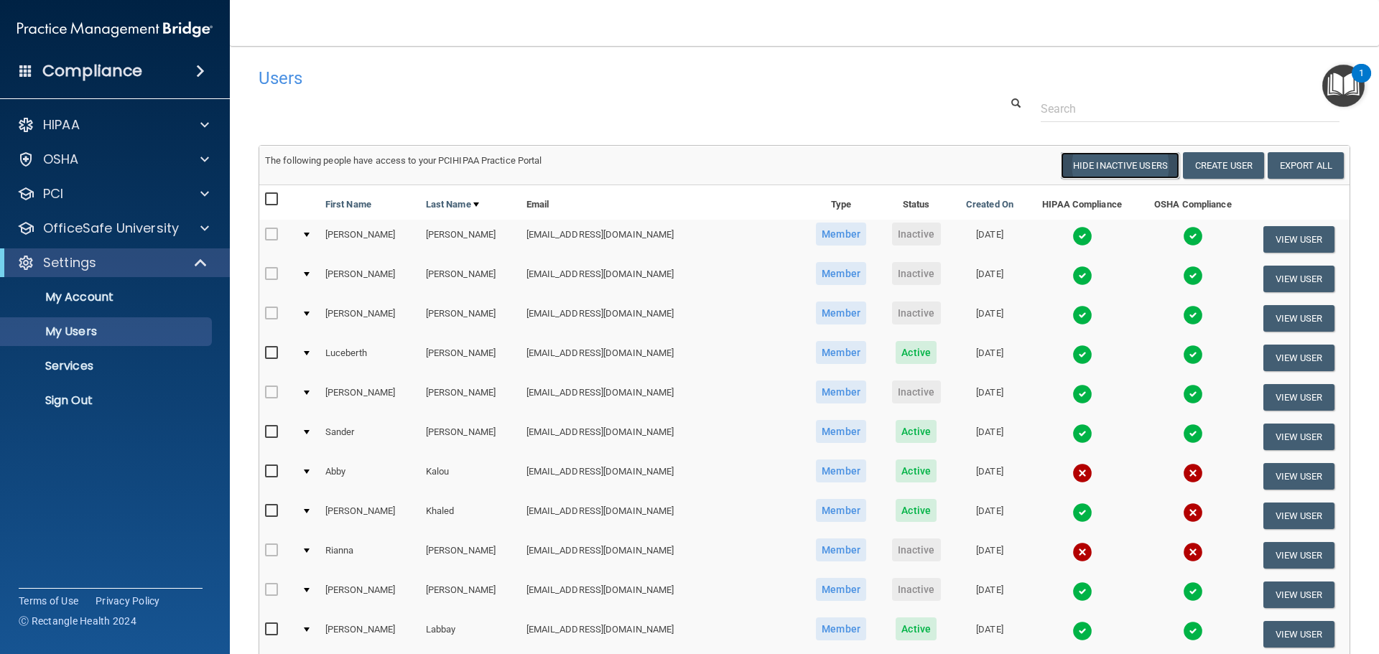
click at [1097, 167] on button "Hide Inactive Users" at bounding box center [1119, 165] width 118 height 27
select select "20"
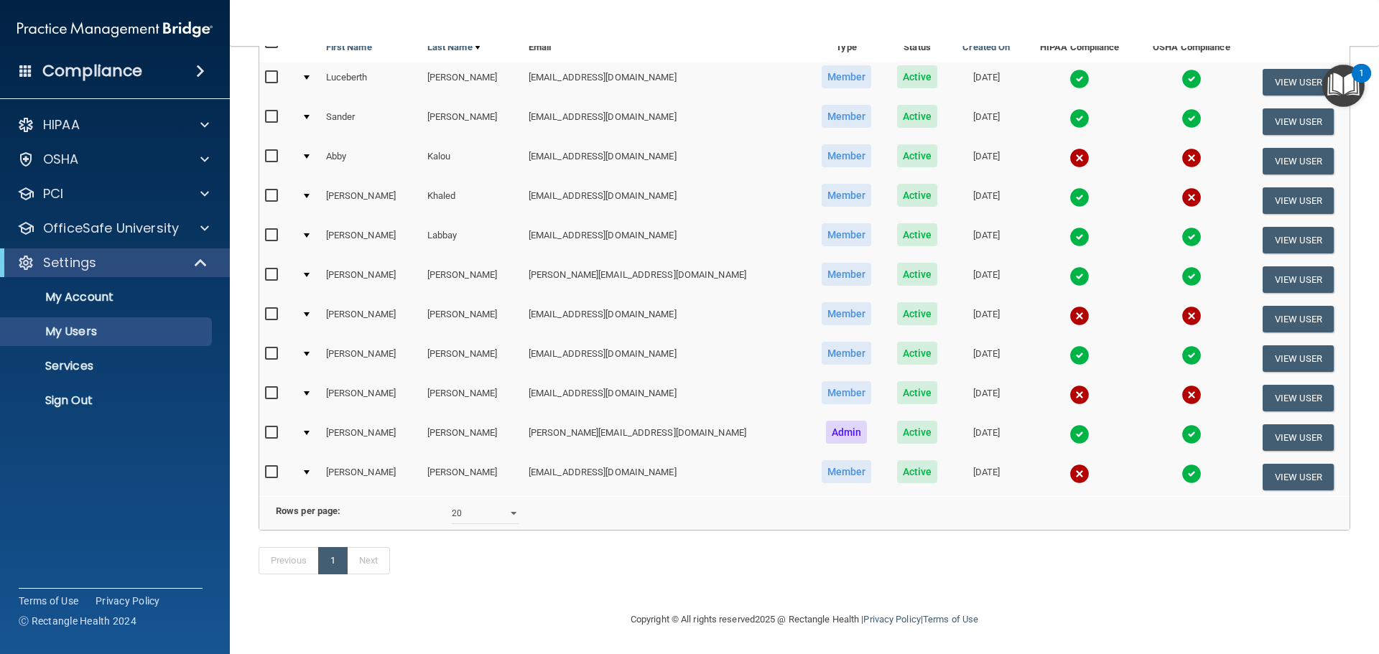
scroll to position [179, 0]
click at [108, 392] on link "Sign Out" at bounding box center [99, 400] width 226 height 29
